Goal: Navigation & Orientation: Find specific page/section

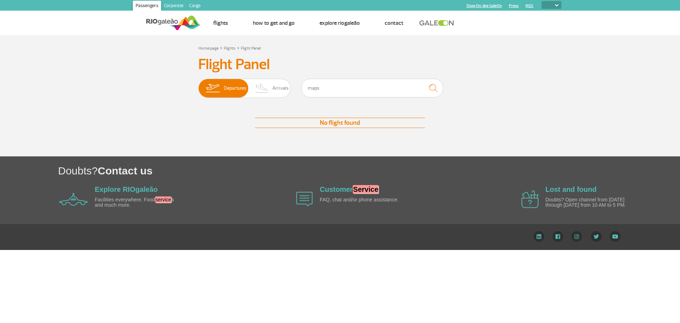
select select
click at [170, 4] on link "Corporate" at bounding box center [173, 6] width 25 height 11
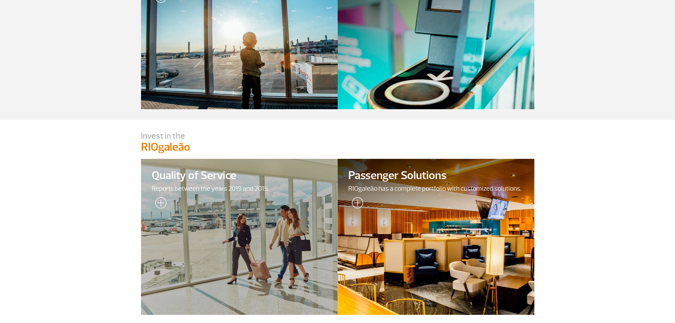
scroll to position [237, 0]
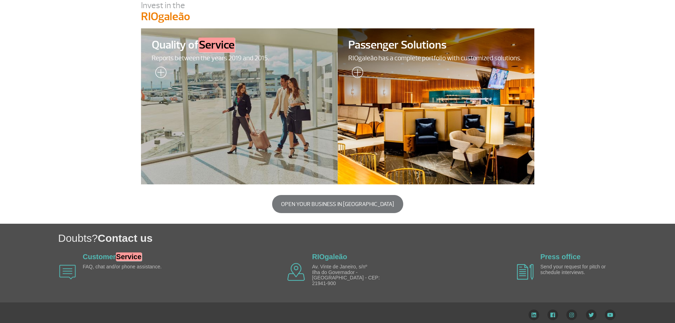
click at [296, 266] on img at bounding box center [296, 272] width 18 height 18
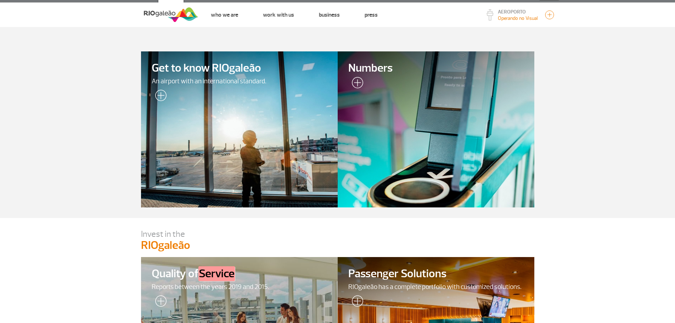
scroll to position [0, 0]
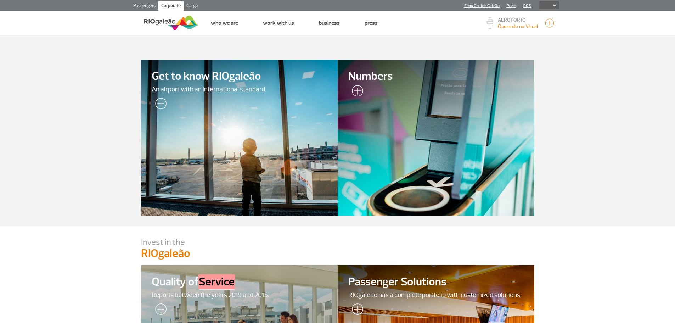
click at [147, 5] on link "Passengers" at bounding box center [144, 6] width 28 height 11
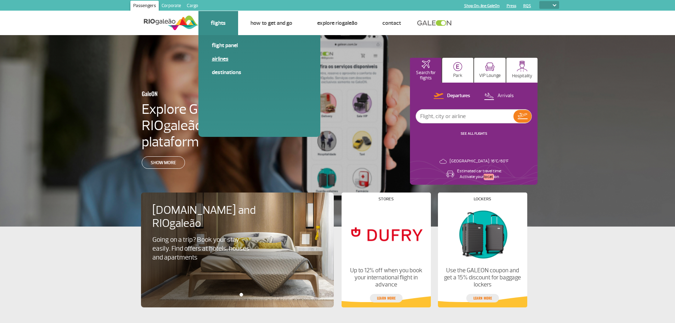
click at [226, 57] on link "Airlines" at bounding box center [259, 59] width 95 height 8
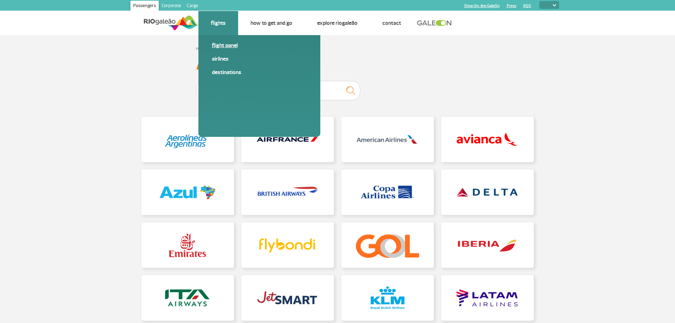
click at [219, 45] on link "Flight panel" at bounding box center [259, 45] width 95 height 8
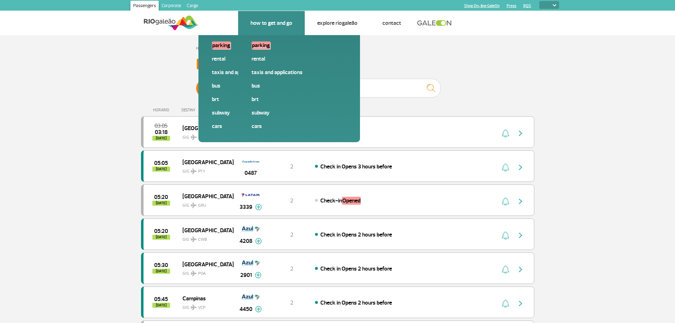
click at [262, 49] on em "Parking" at bounding box center [261, 45] width 19 height 8
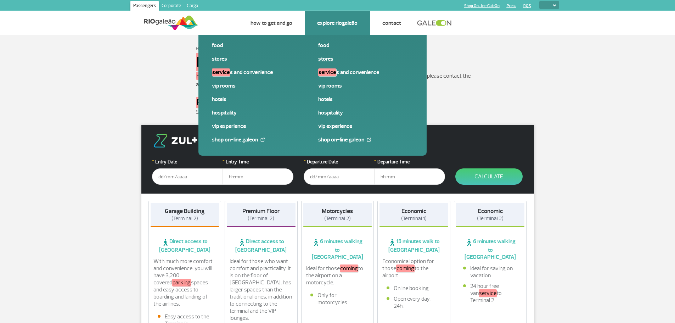
click at [329, 61] on link "Stores" at bounding box center [365, 59] width 95 height 8
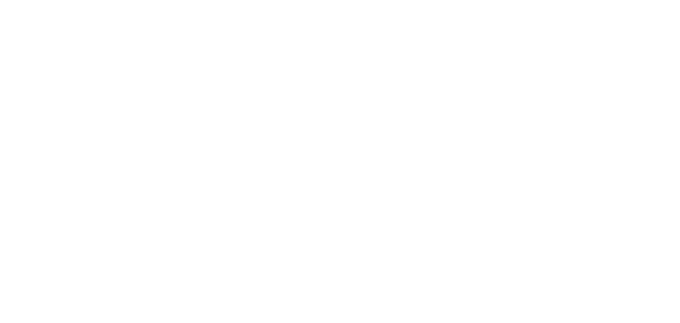
select select
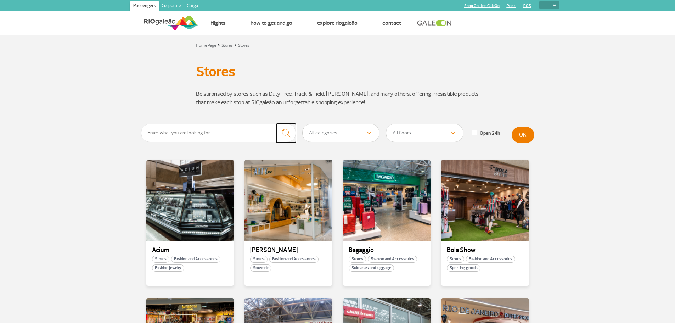
click at [282, 131] on img "submit" at bounding box center [286, 133] width 15 height 15
click at [292, 132] on img "submit" at bounding box center [286, 133] width 15 height 15
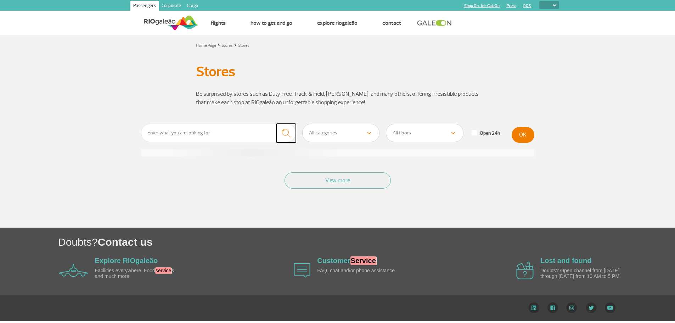
click at [292, 132] on img "submit" at bounding box center [286, 133] width 15 height 15
